Goal: Task Accomplishment & Management: Manage account settings

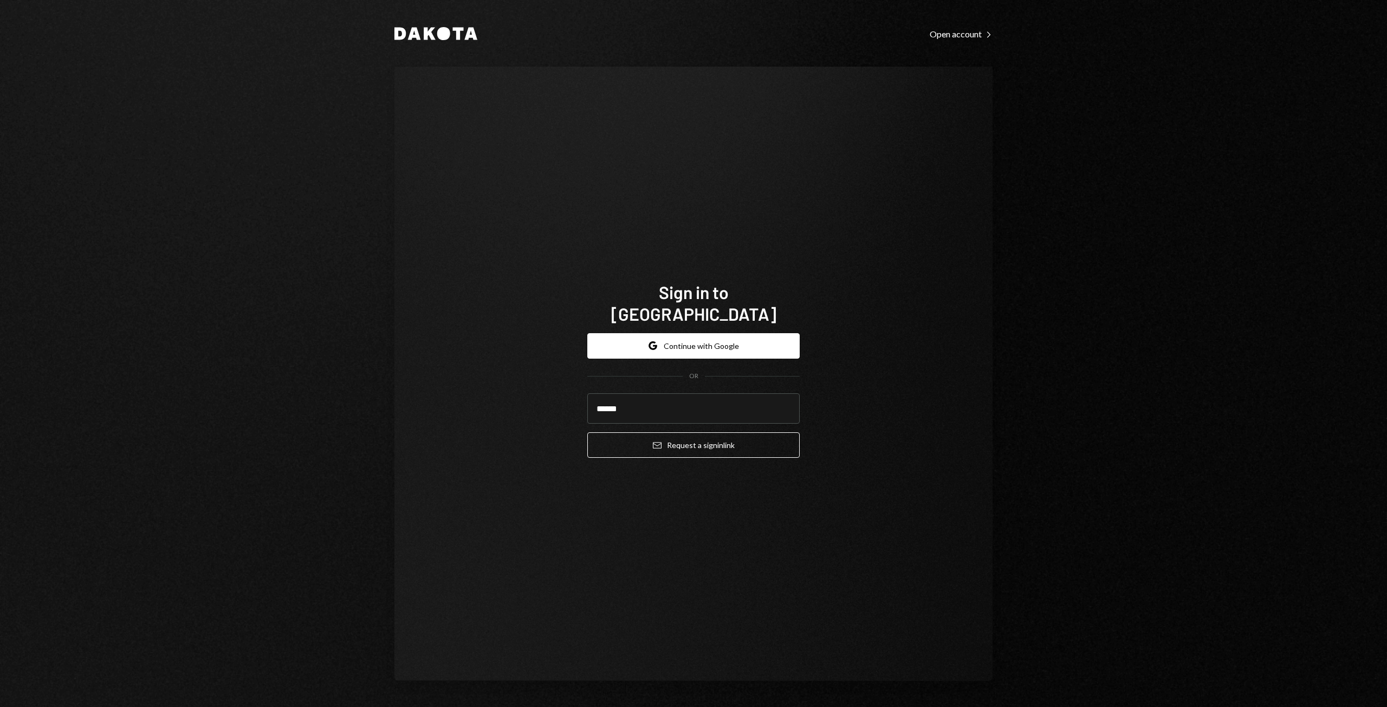
type input "**********"
click at [692, 432] on button "Email Request a sign in link" at bounding box center [694, 444] width 212 height 25
